Goal: Task Accomplishment & Management: Use online tool/utility

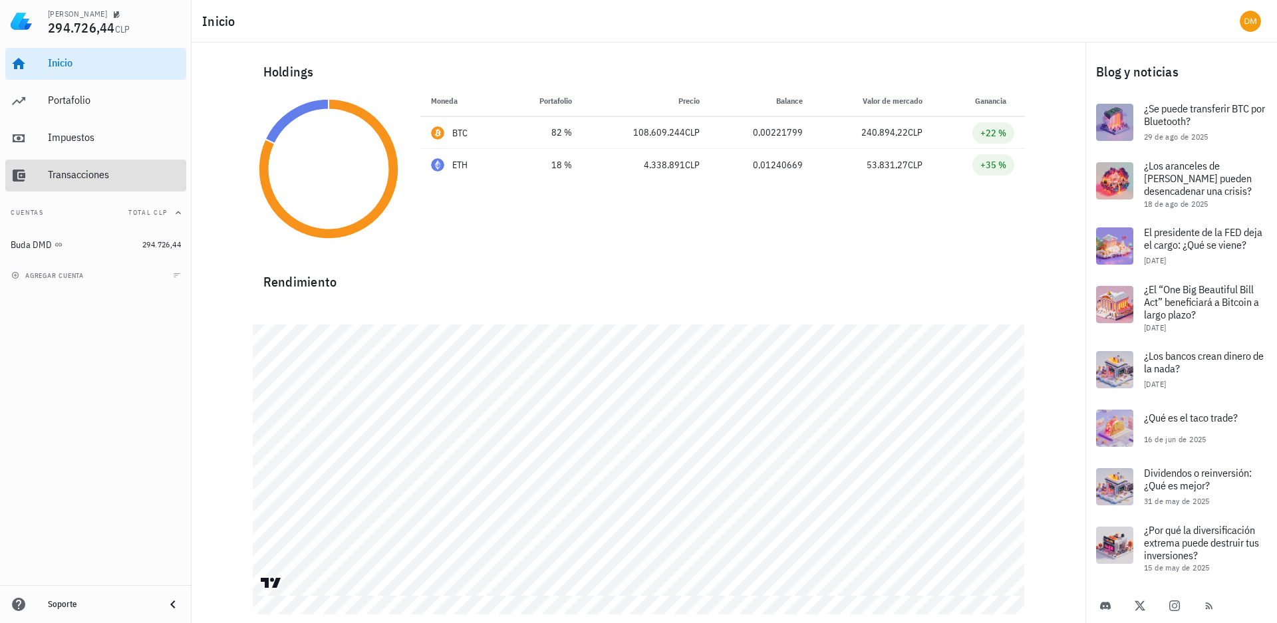
click at [86, 168] on div "Transacciones" at bounding box center [114, 174] width 133 height 13
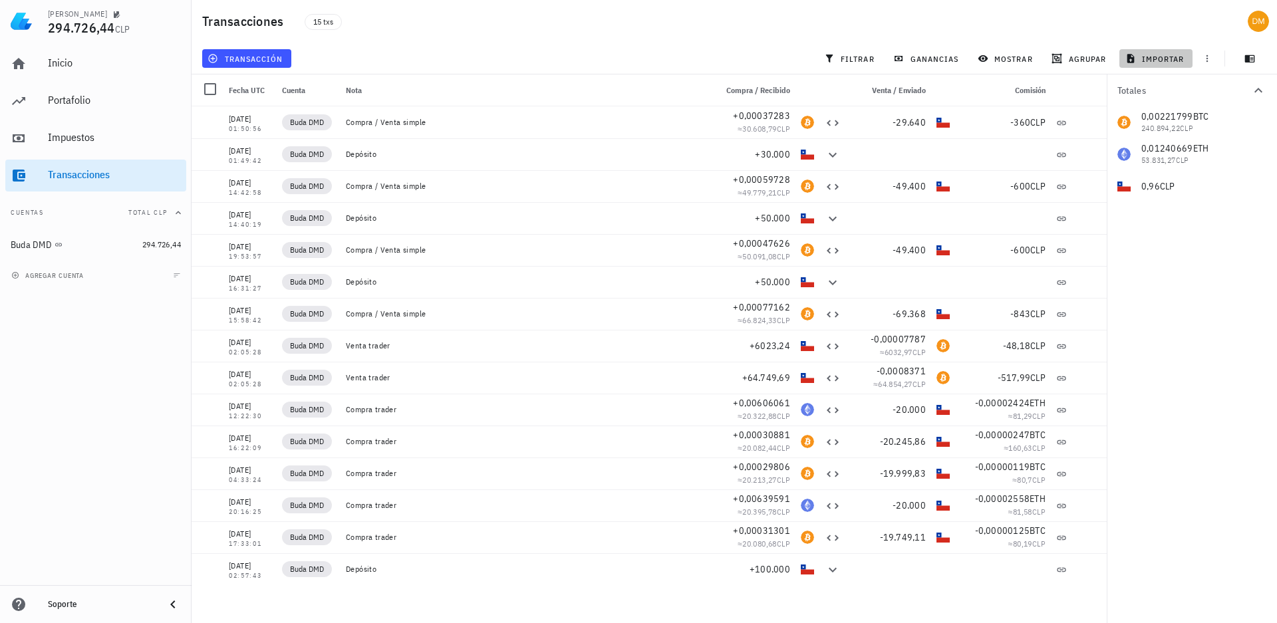
click at [1162, 57] on span "importar" at bounding box center [1156, 58] width 57 height 11
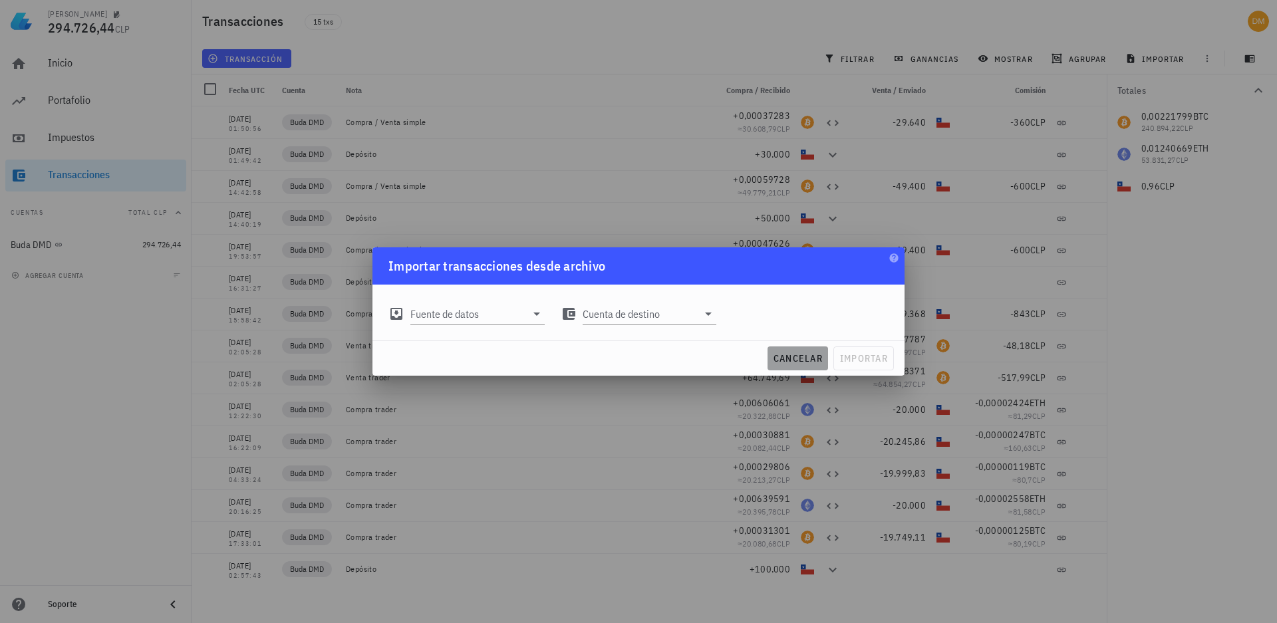
click at [791, 356] on span "cancelar" at bounding box center [798, 359] width 50 height 12
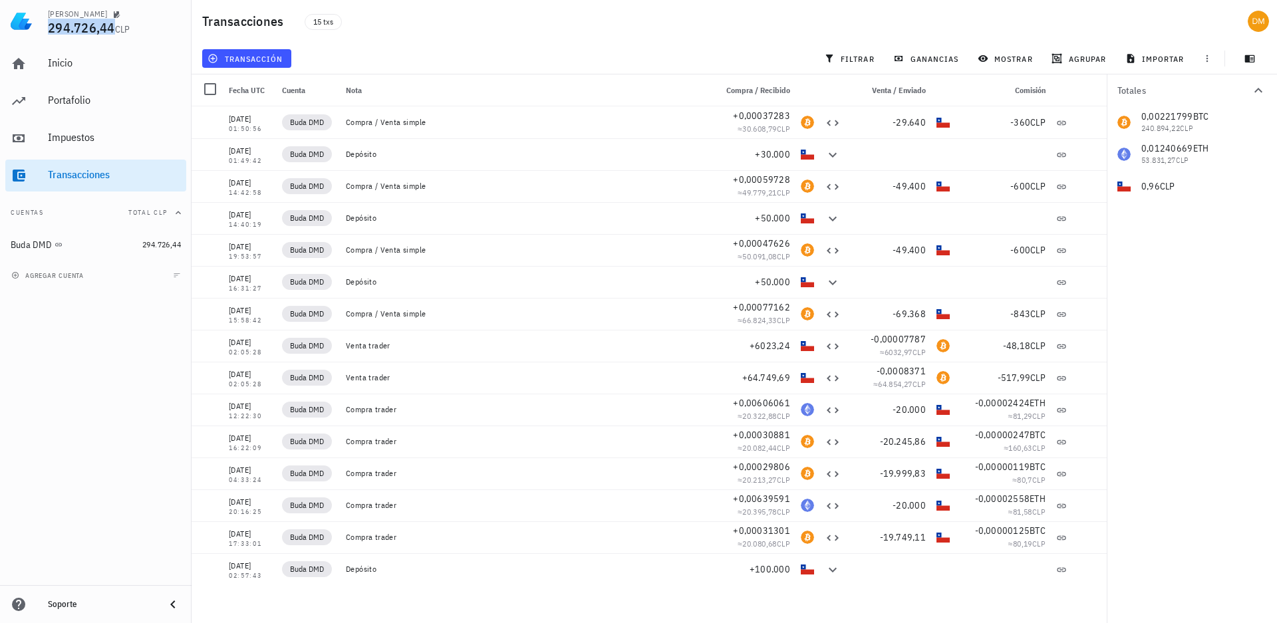
click at [104, 29] on span "294.726,44" at bounding box center [81, 28] width 67 height 18
click at [96, 395] on div "Inicio [GEOGRAPHIC_DATA] Impuestos [GEOGRAPHIC_DATA] Cuentas Total CLP Buda DMD…" at bounding box center [96, 314] width 192 height 543
click at [226, 55] on span "transacción" at bounding box center [246, 58] width 73 height 11
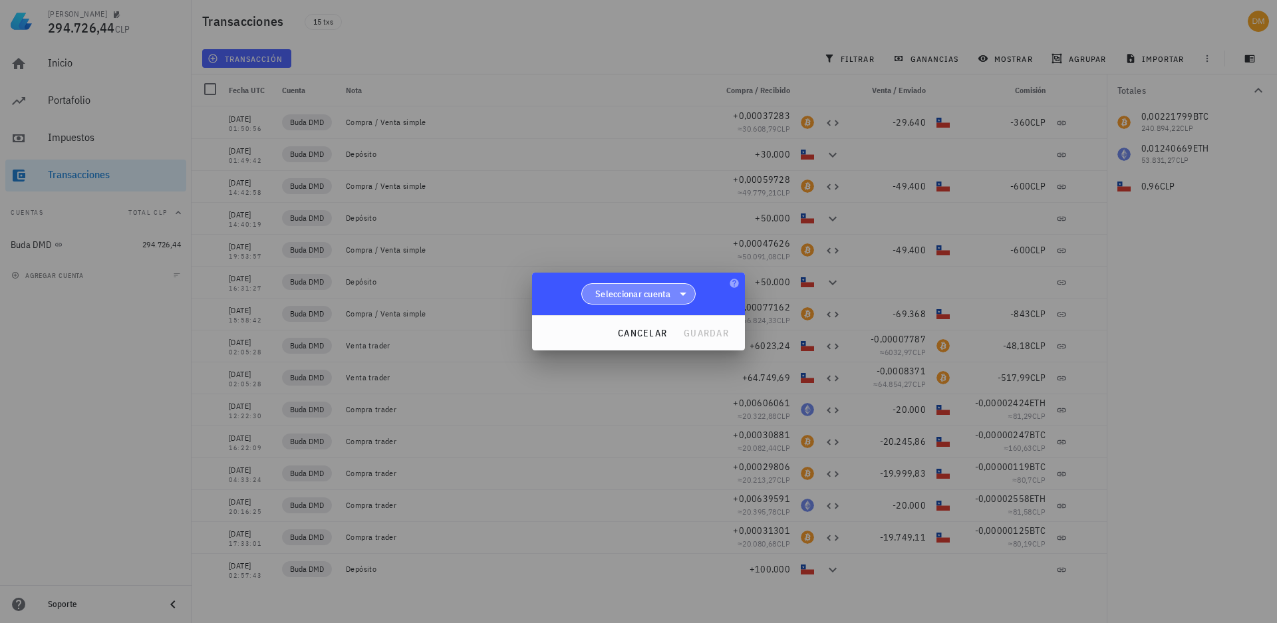
click at [683, 295] on icon at bounding box center [683, 294] width 16 height 16
click at [627, 325] on div "Buda DMD" at bounding box center [639, 328] width 94 height 13
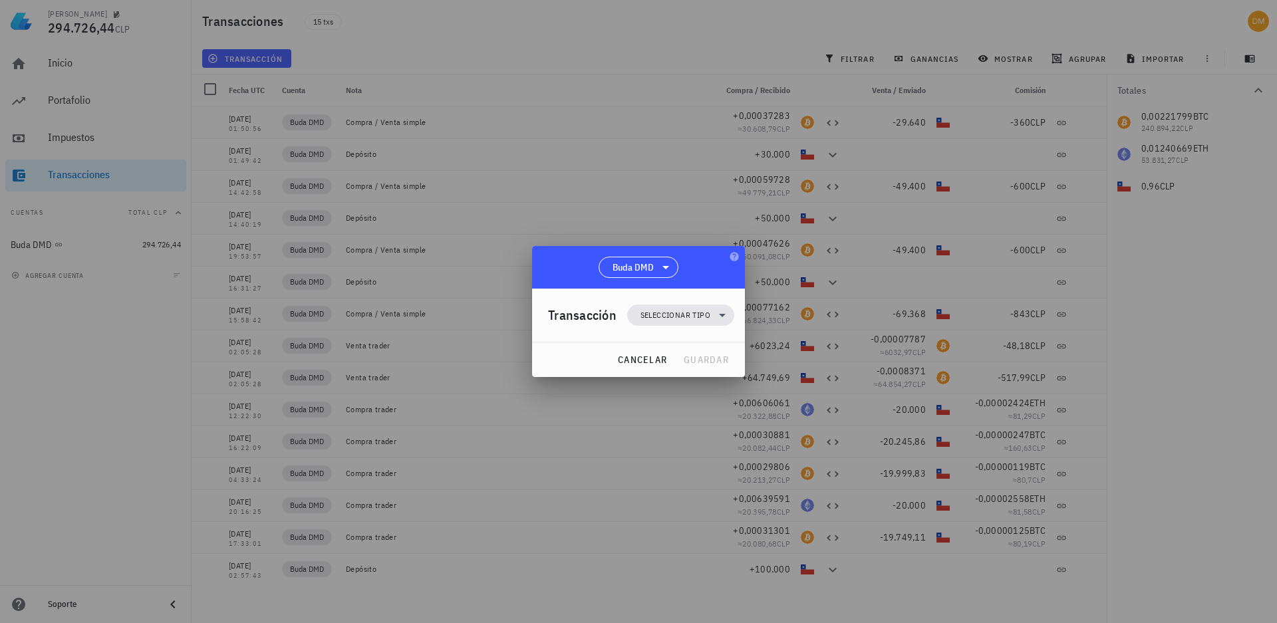
click at [555, 114] on div at bounding box center [638, 311] width 1277 height 623
click at [653, 361] on span "cancelar" at bounding box center [642, 360] width 50 height 12
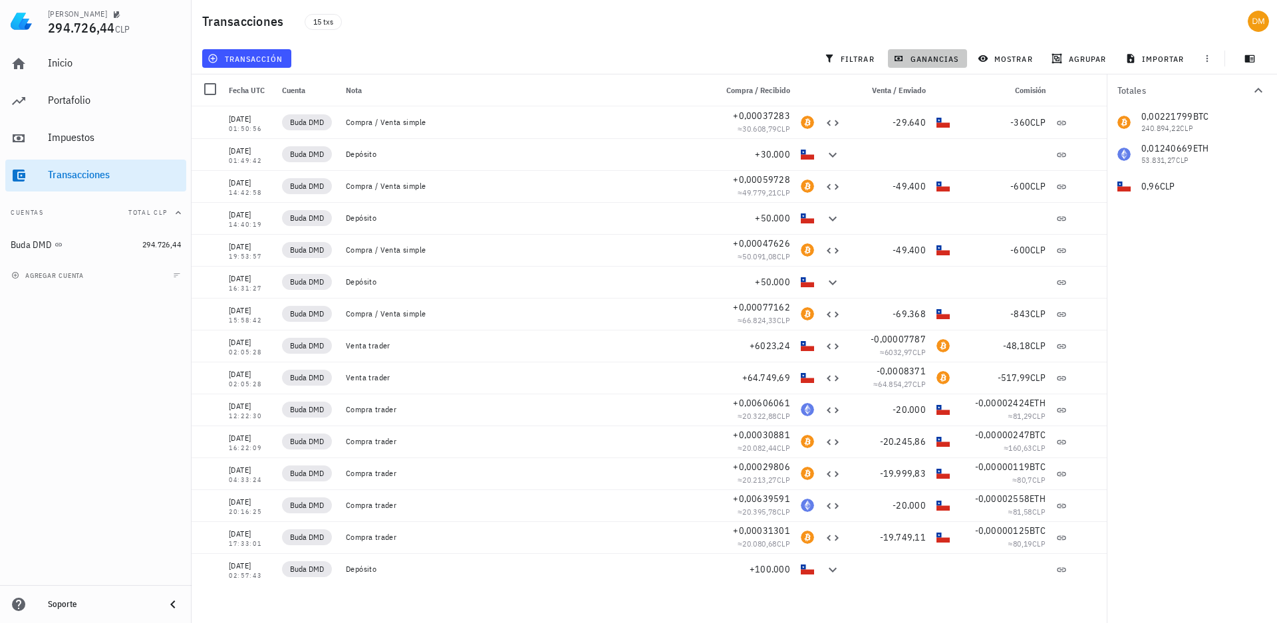
click at [955, 57] on span "ganancias" at bounding box center [927, 58] width 63 height 11
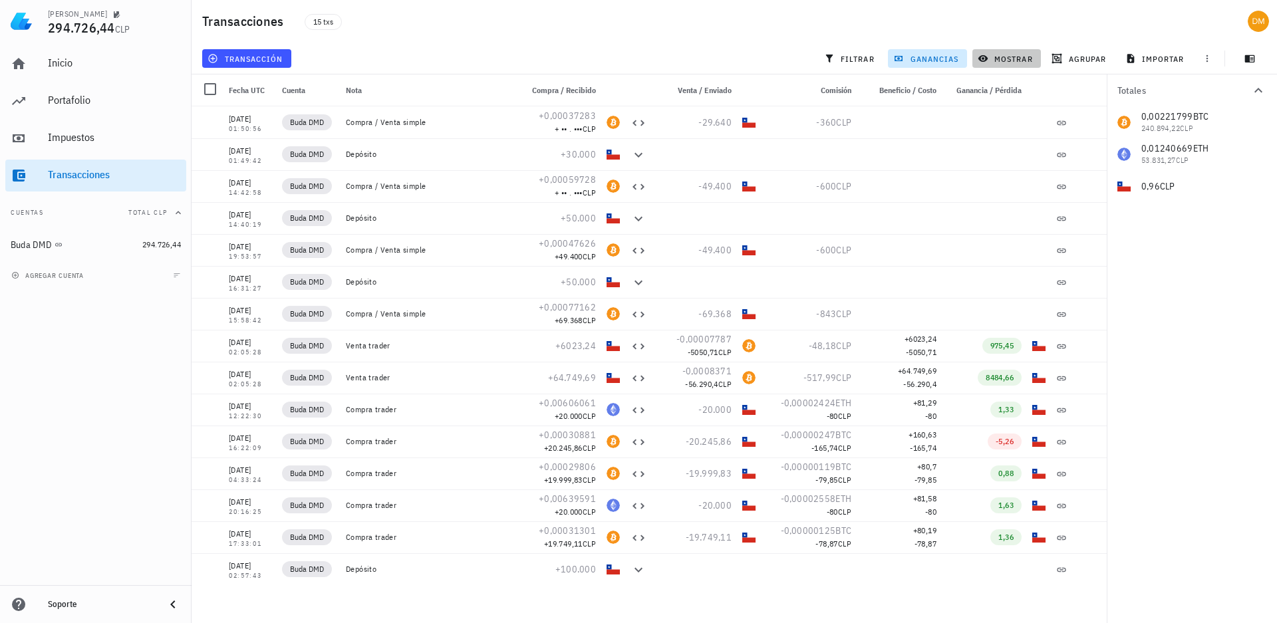
click at [1005, 57] on span "mostrar" at bounding box center [1007, 58] width 53 height 11
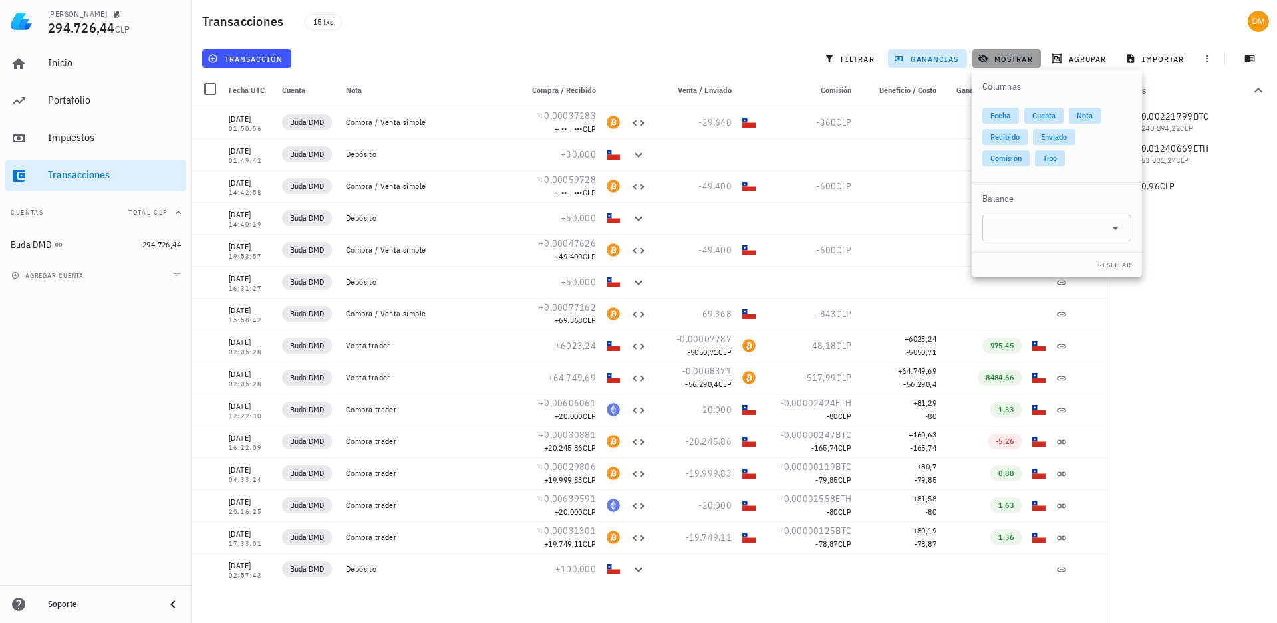
click at [1005, 58] on span "mostrar" at bounding box center [1007, 58] width 53 height 11
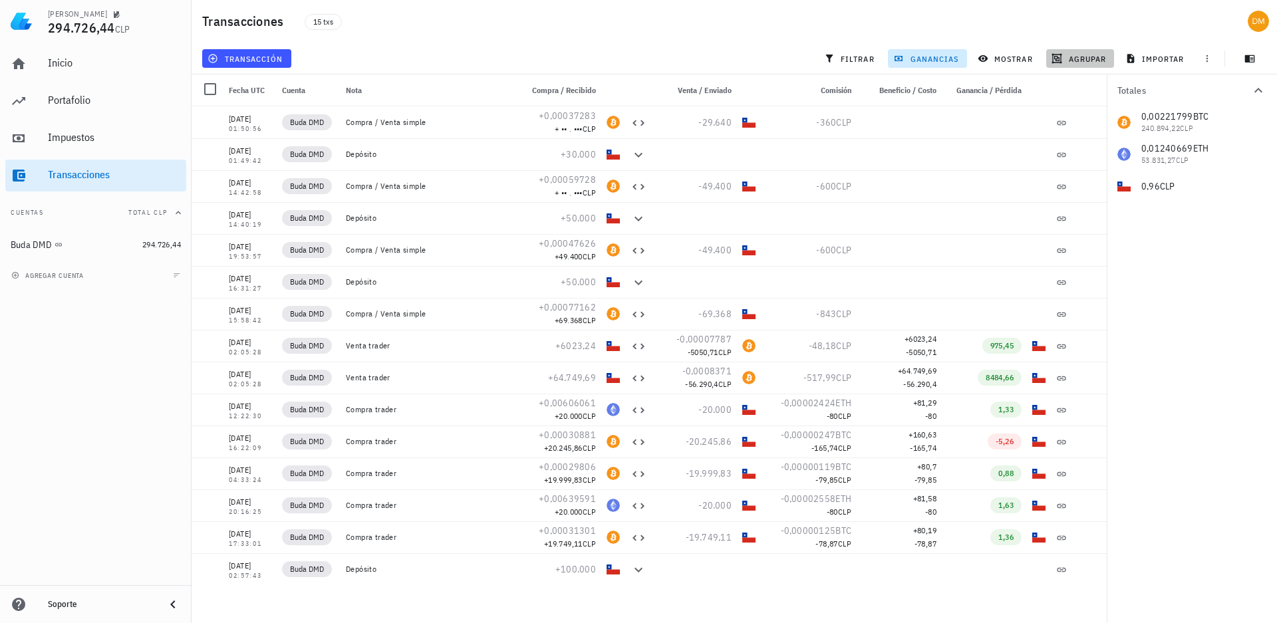
click at [1080, 61] on span "agrupar" at bounding box center [1080, 58] width 52 height 11
drag, startPoint x: 1080, startPoint y: 61, endPoint x: 1088, endPoint y: 61, distance: 8.0
click at [1080, 61] on span "agrupar" at bounding box center [1080, 58] width 52 height 11
click at [1148, 60] on span "importar" at bounding box center [1156, 58] width 57 height 11
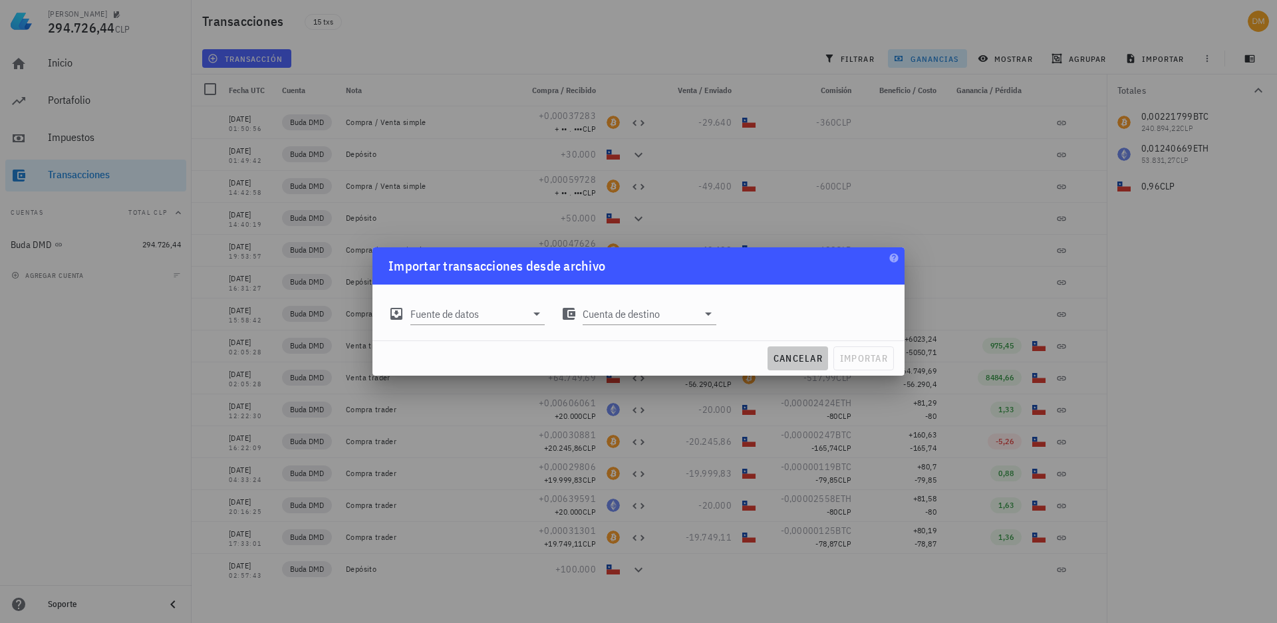
click at [783, 353] on span "cancelar" at bounding box center [798, 359] width 50 height 12
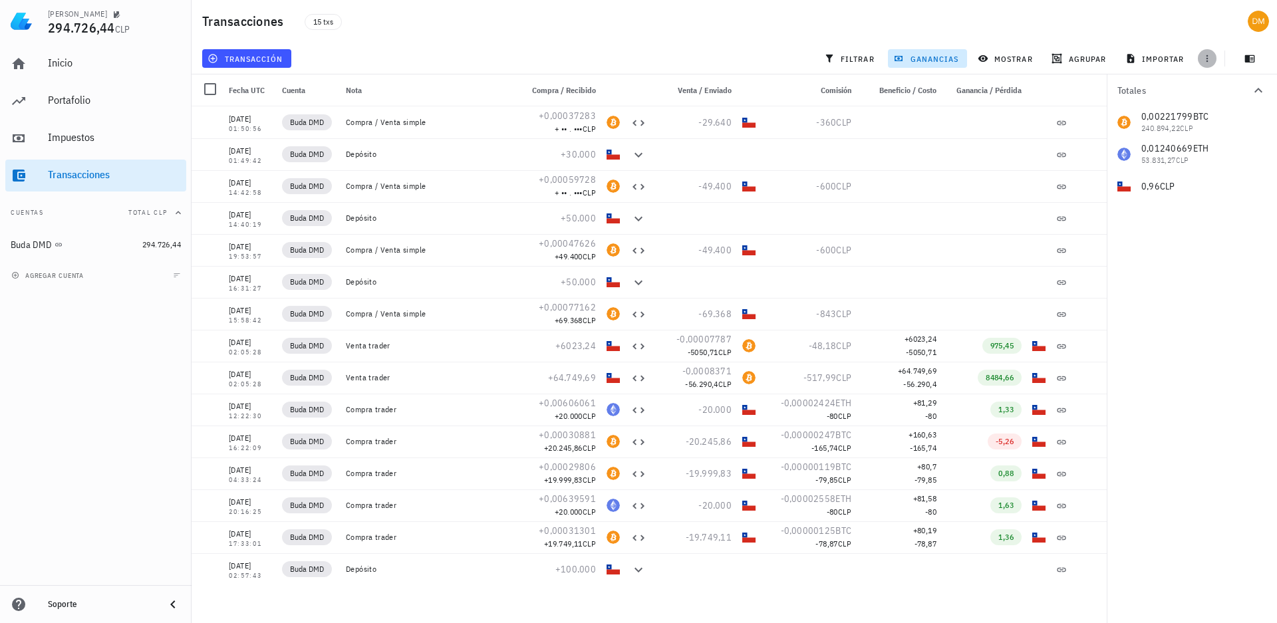
click at [1202, 59] on icon "button" at bounding box center [1207, 58] width 11 height 11
click at [37, 245] on div "Buda DMD" at bounding box center [31, 245] width 41 height 11
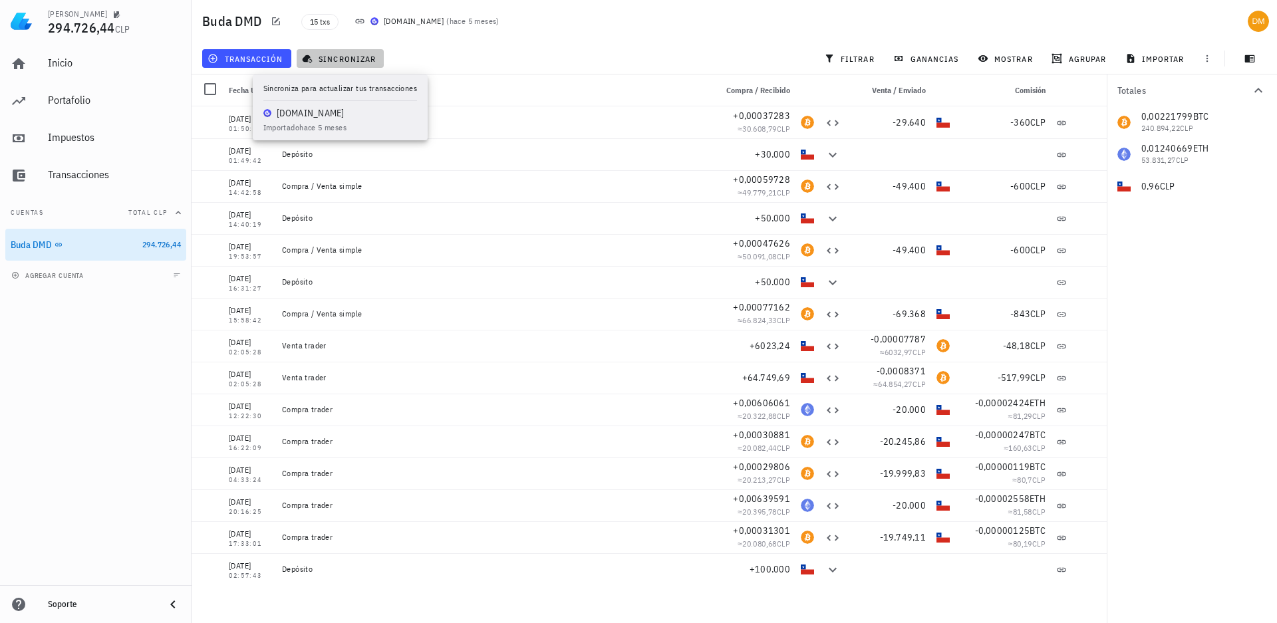
click at [331, 56] on span "sincronizar" at bounding box center [340, 58] width 71 height 11
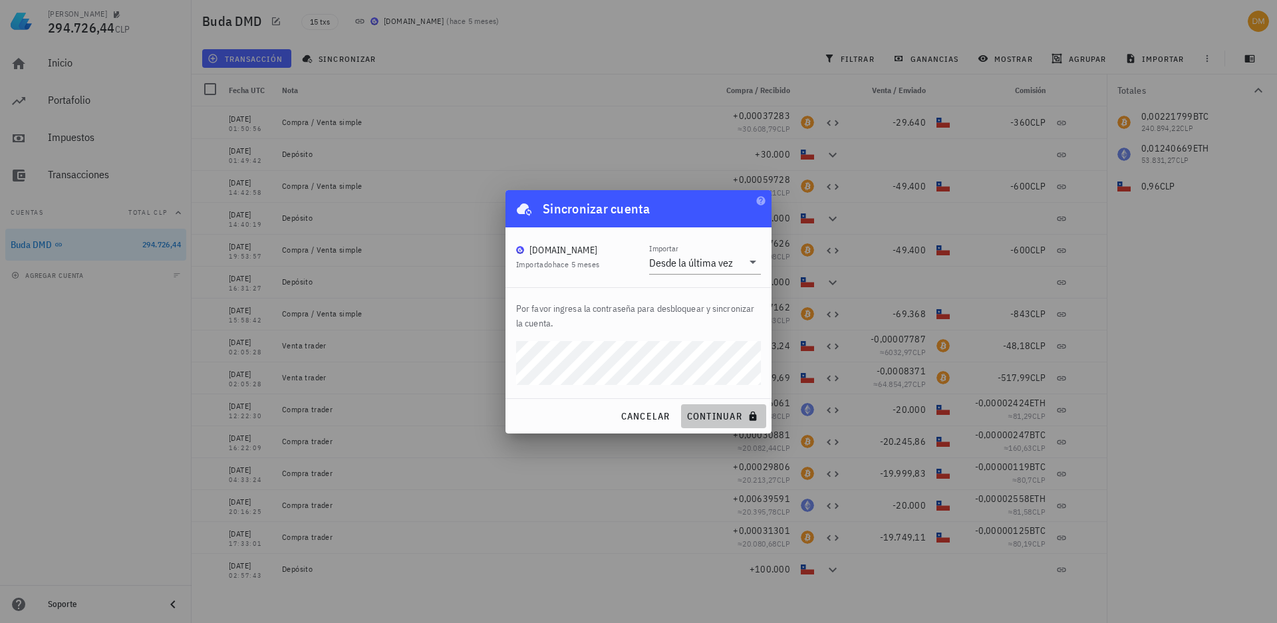
click at [714, 416] on span "continuar" at bounding box center [724, 416] width 75 height 12
